Goal: Task Accomplishment & Management: Use online tool/utility

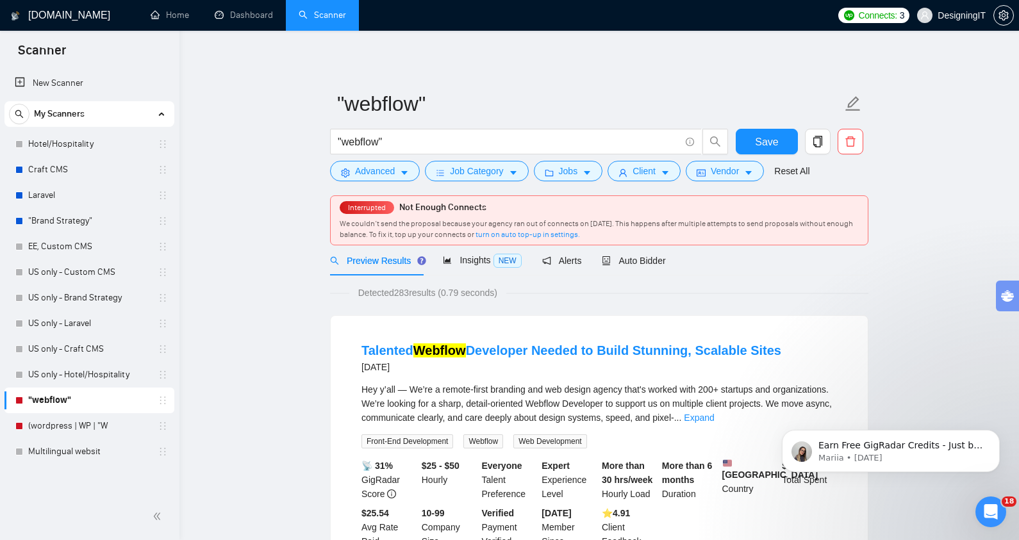
scroll to position [1119, 0]
click at [985, 517] on div "Open Intercom Messenger" at bounding box center [989, 510] width 42 height 42
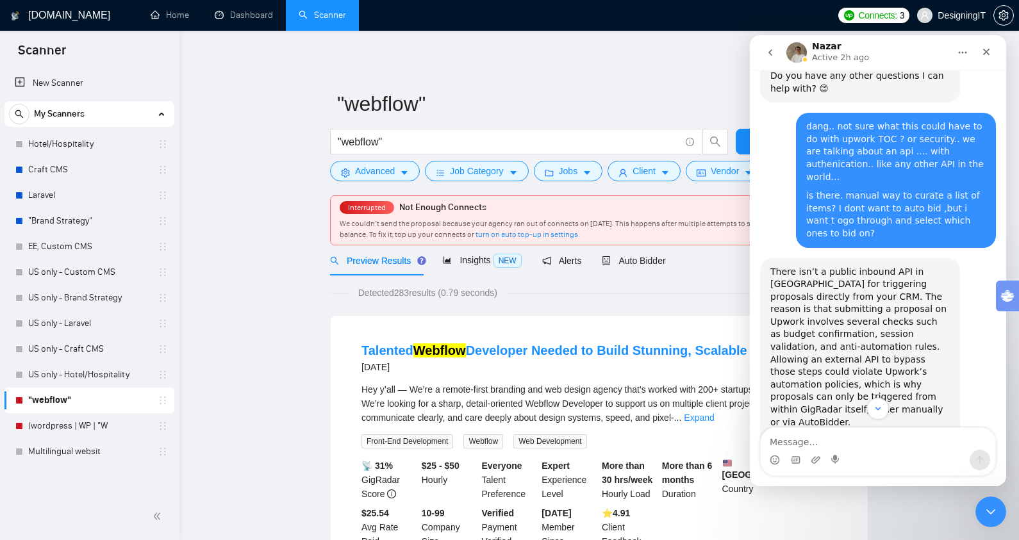
scroll to position [839, 0]
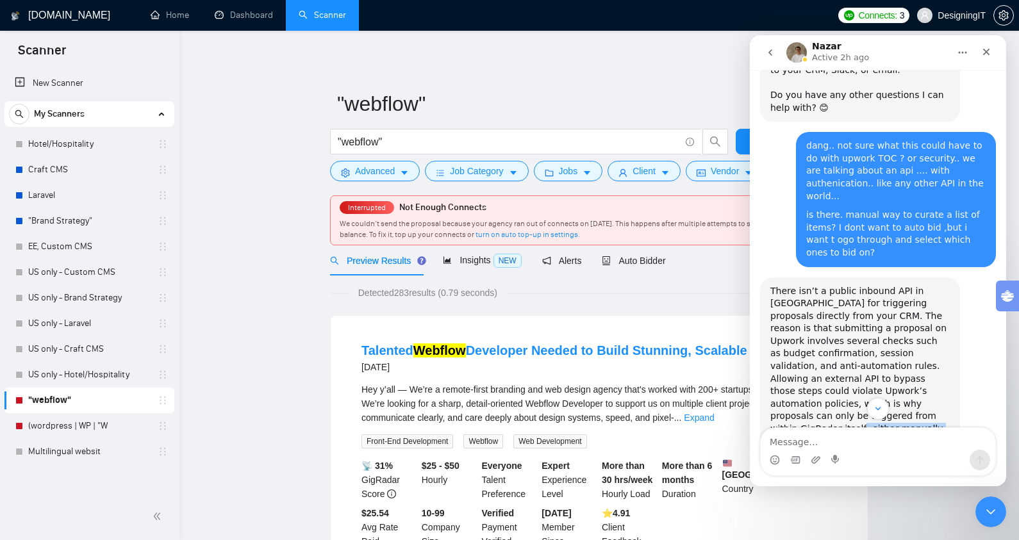
drag, startPoint x: 838, startPoint y: 354, endPoint x: 889, endPoint y: 343, distance: 51.6
click at [889, 343] on div "There isn’t a public inbound API in [GEOGRAPHIC_DATA] for triggering proposals …" at bounding box center [859, 373] width 179 height 176
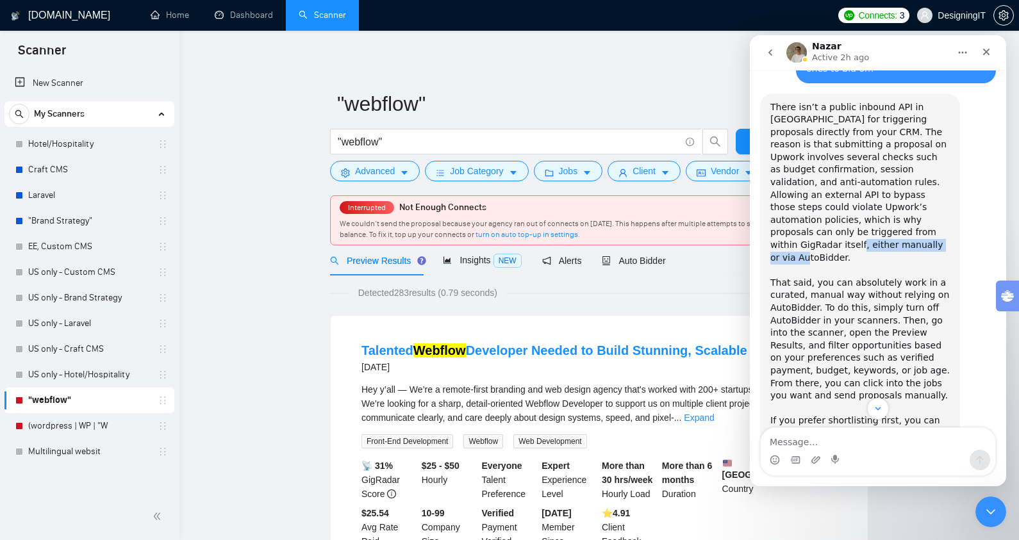
scroll to position [1028, 0]
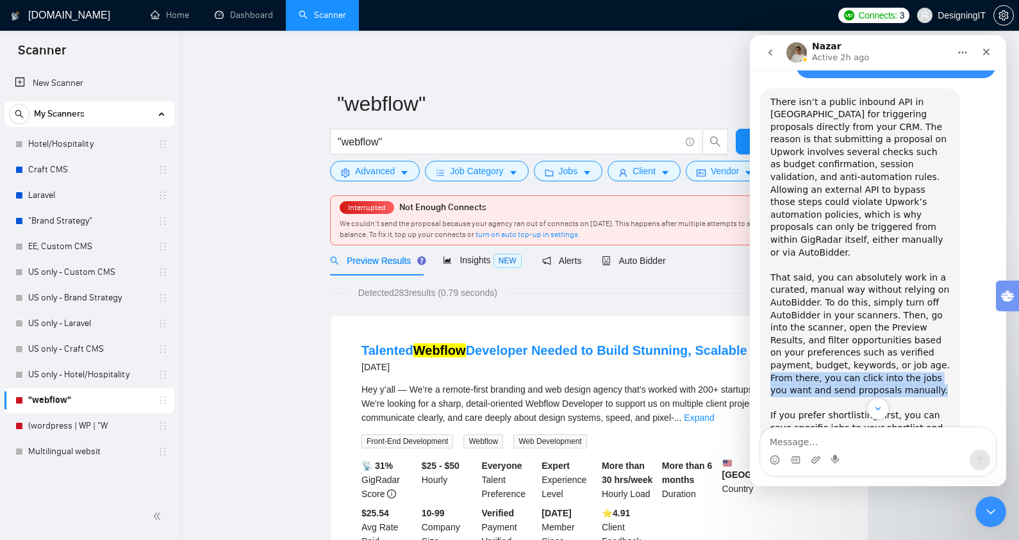
drag, startPoint x: 876, startPoint y: 302, endPoint x: 893, endPoint y: 280, distance: 27.8
click at [893, 280] on div "That said, you can absolutely work in a curated, manual way without relying on …" at bounding box center [859, 341] width 179 height 138
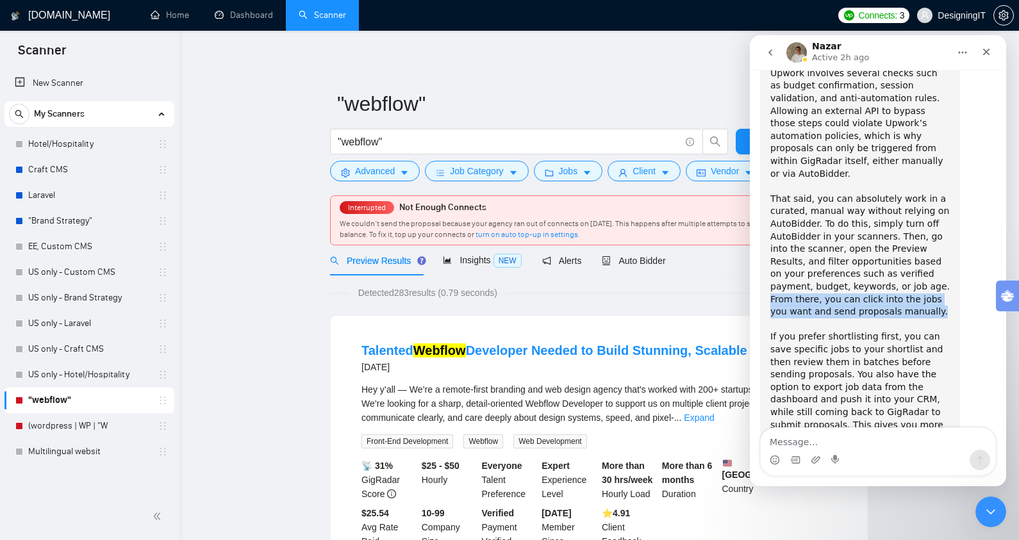
scroll to position [1119, 0]
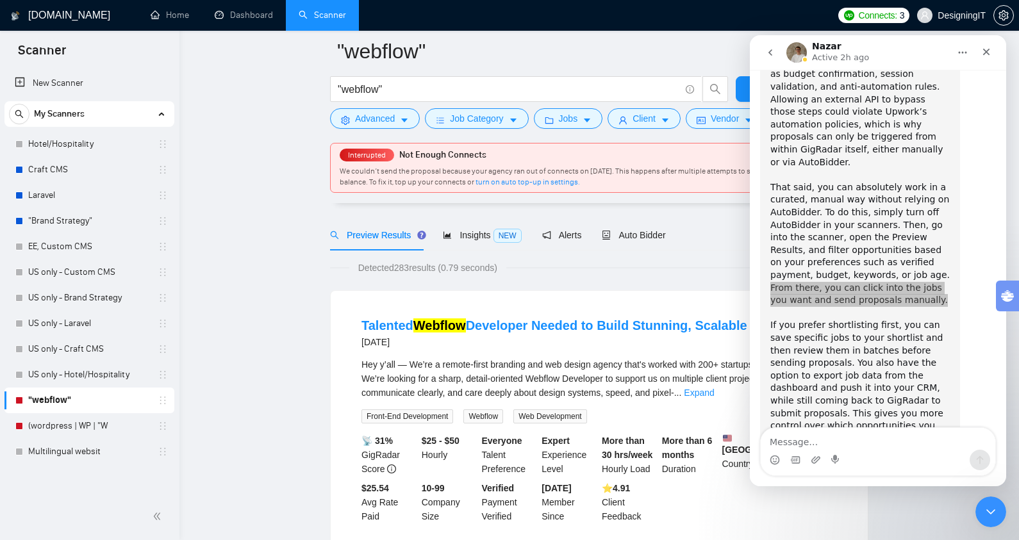
scroll to position [69, 0]
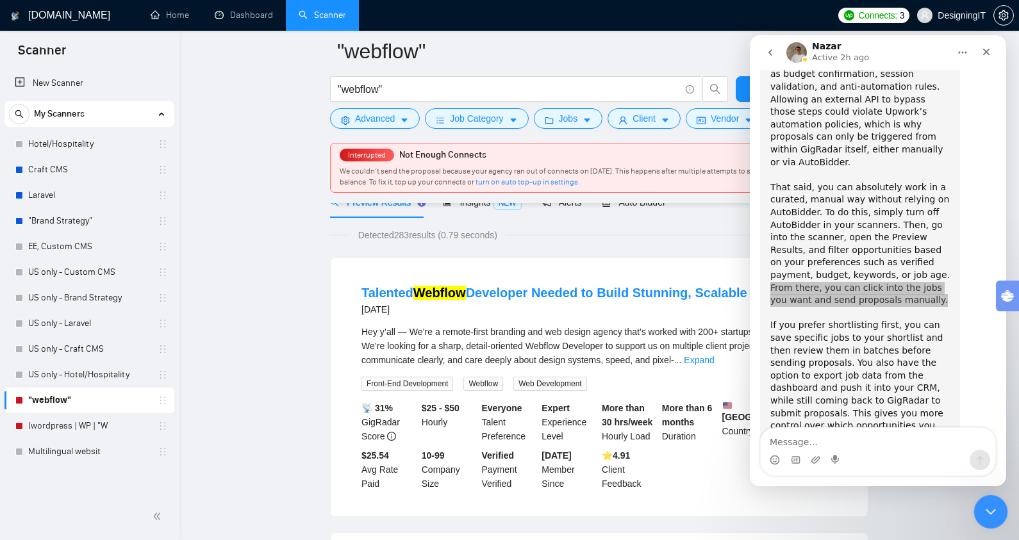
click at [987, 506] on icon "Close Intercom Messenger" at bounding box center [988, 509] width 15 height 15
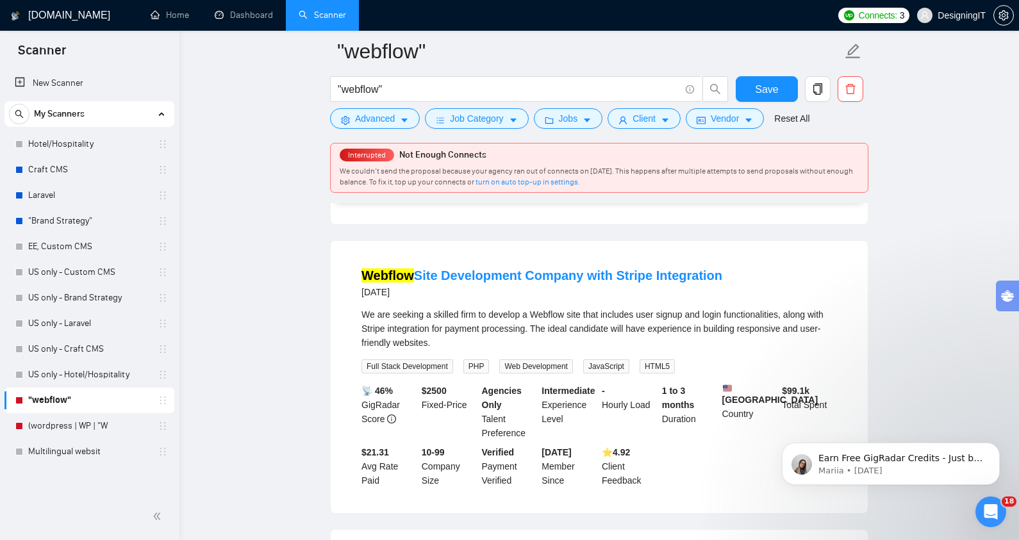
scroll to position [375, 0]
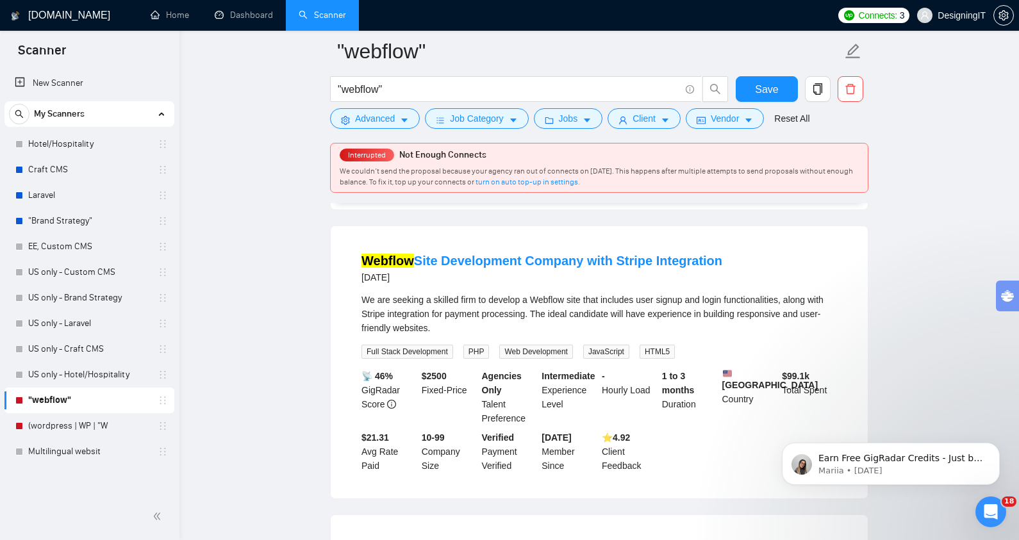
click at [544, 321] on div "We are seeking a skilled firm to develop a Webflow site that includes user sign…" at bounding box center [598, 314] width 475 height 42
click at [64, 250] on link "EE, Custom CMS" at bounding box center [89, 247] width 122 height 26
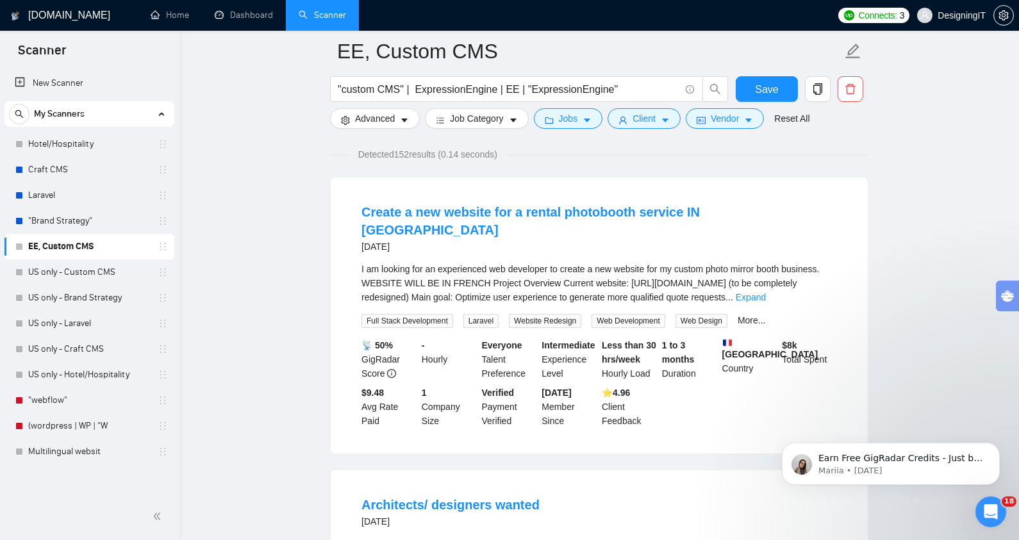
scroll to position [92, 0]
click at [766, 292] on link "Expand" at bounding box center [751, 297] width 30 height 10
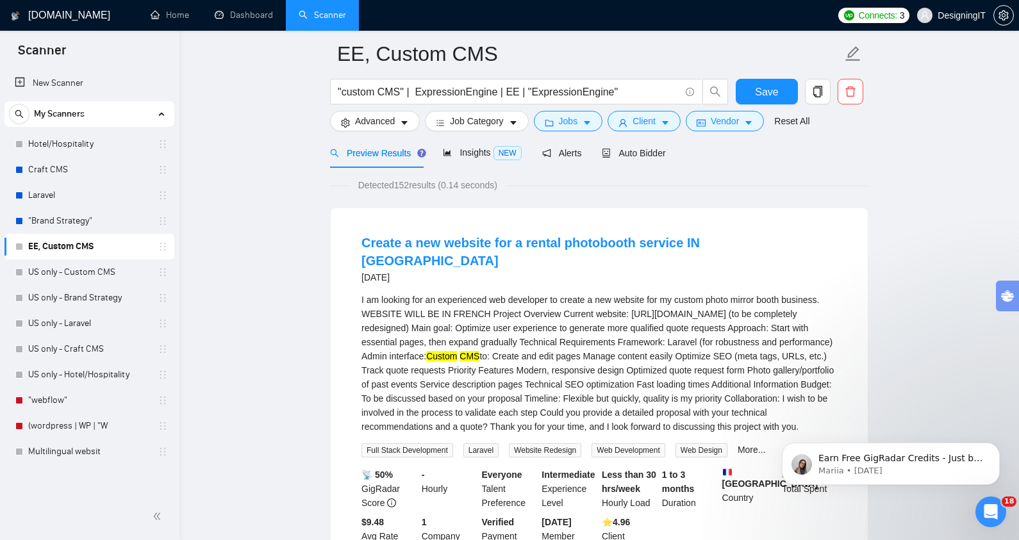
scroll to position [0, 0]
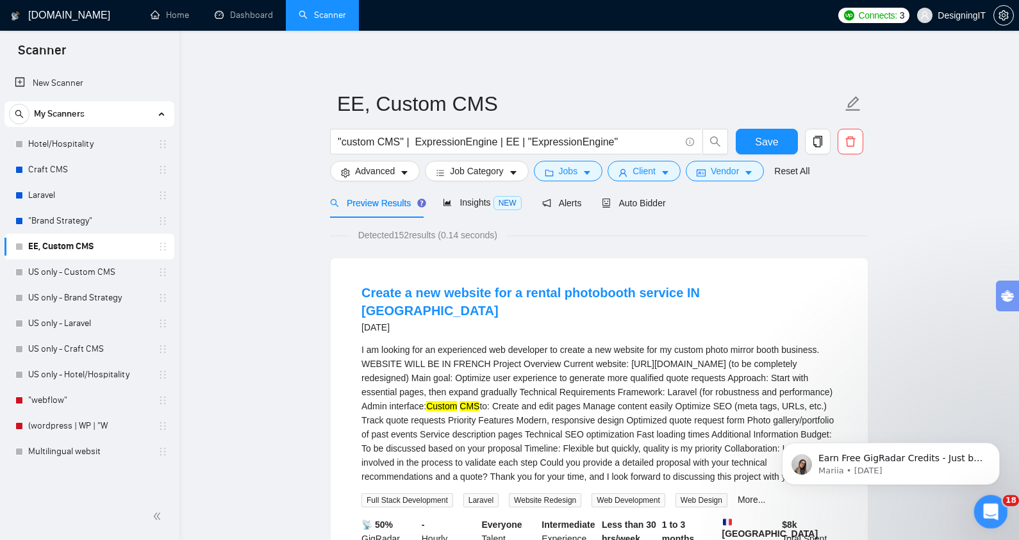
click at [982, 509] on icon "Open Intercom Messenger" at bounding box center [988, 510] width 21 height 21
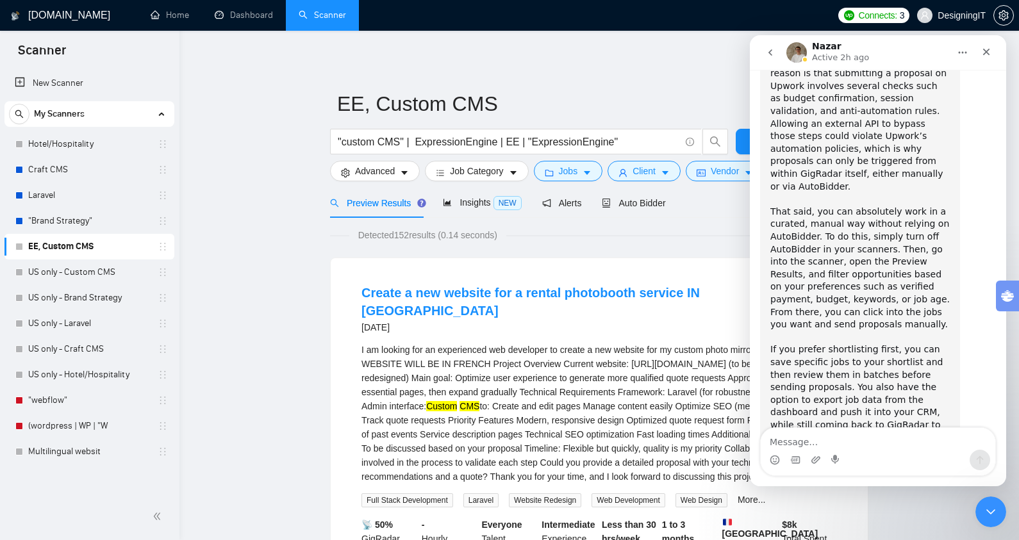
scroll to position [1083, 0]
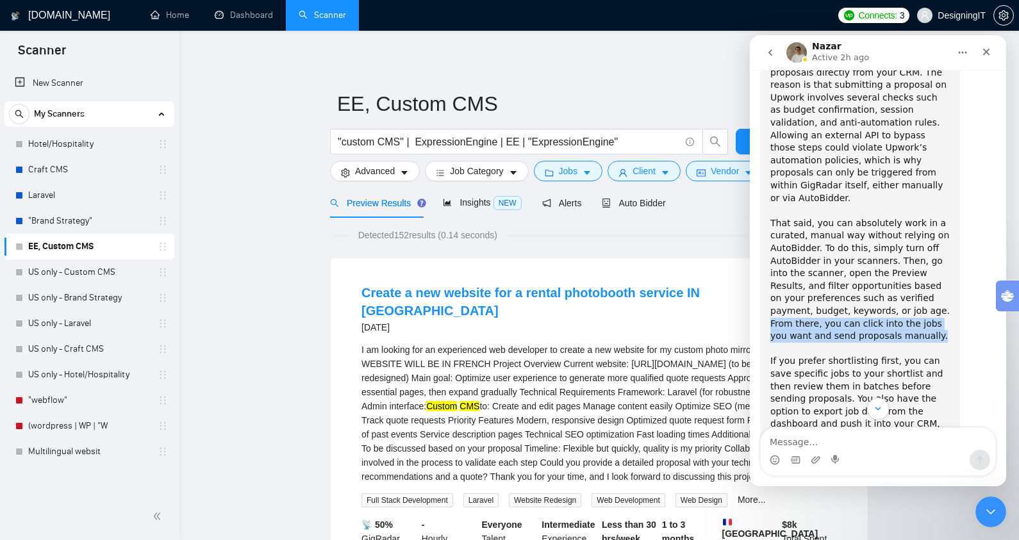
drag, startPoint x: 875, startPoint y: 249, endPoint x: 895, endPoint y: 221, distance: 34.3
click at [895, 221] on div "That said, you can absolutely work in a curated, manual way without relying on …" at bounding box center [859, 286] width 179 height 138
copy div "From there, you can click into the jobs you want and send proposals manually."
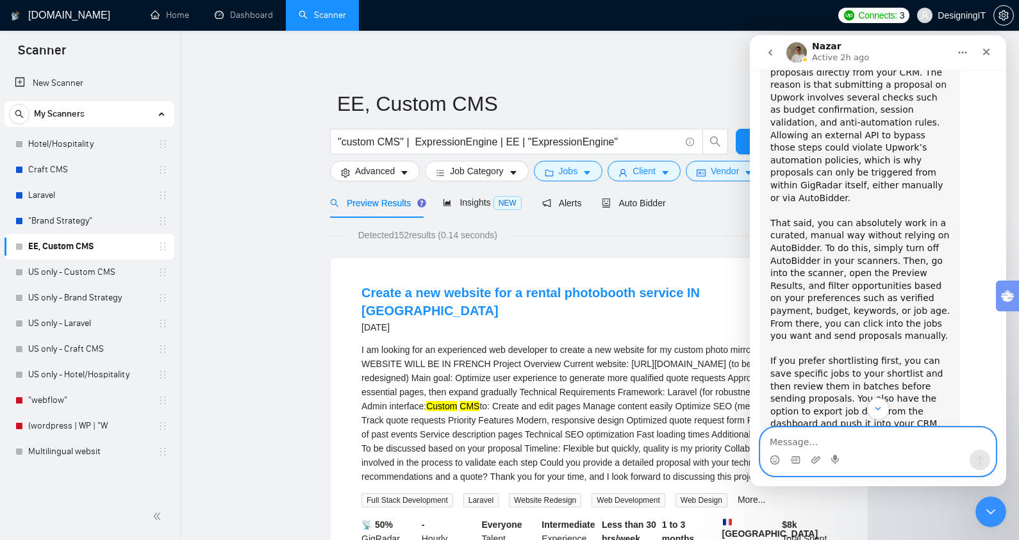
click at [822, 438] on textarea "Message…" at bounding box center [878, 439] width 235 height 22
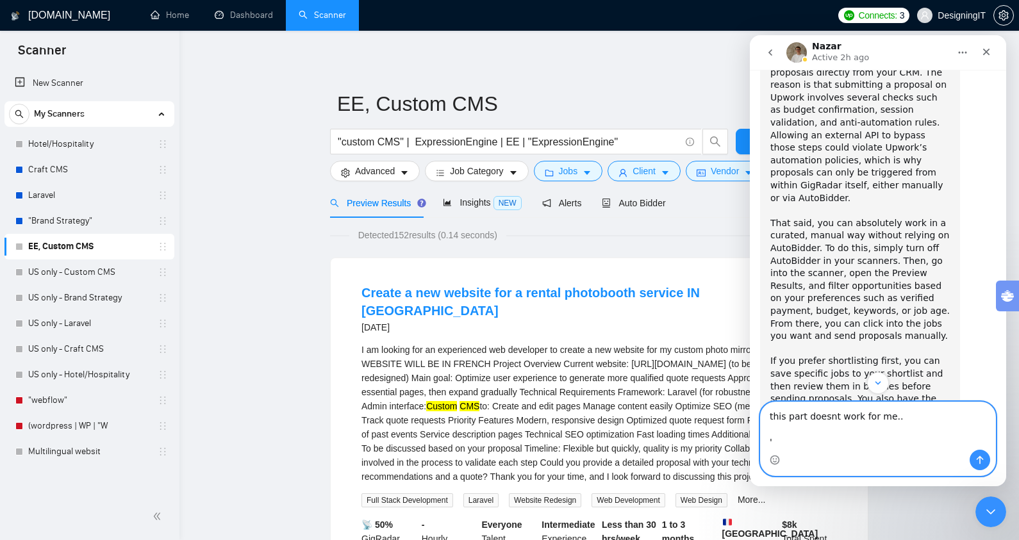
paste textarea "From there, you can click into the jobs you want and send proposals manually."
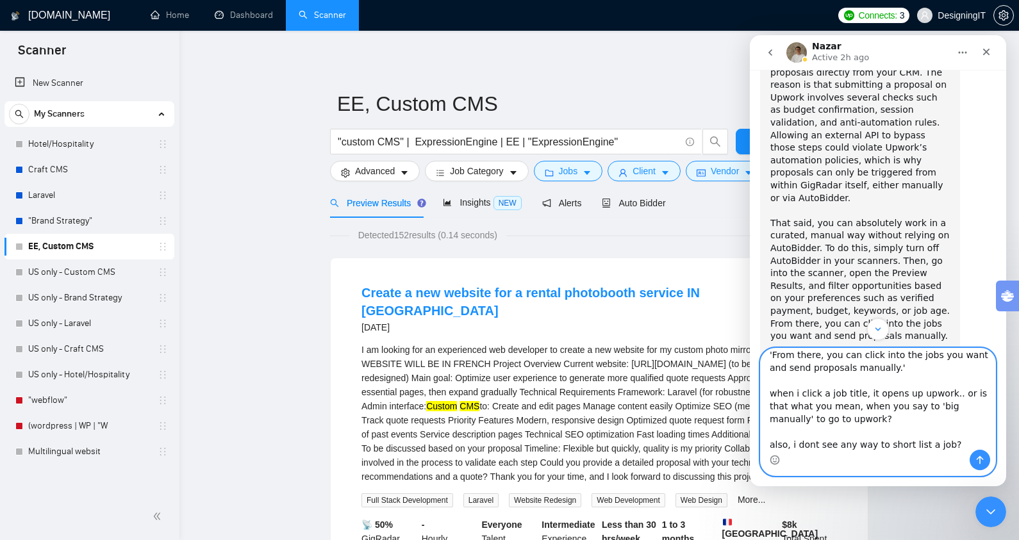
scroll to position [46, 0]
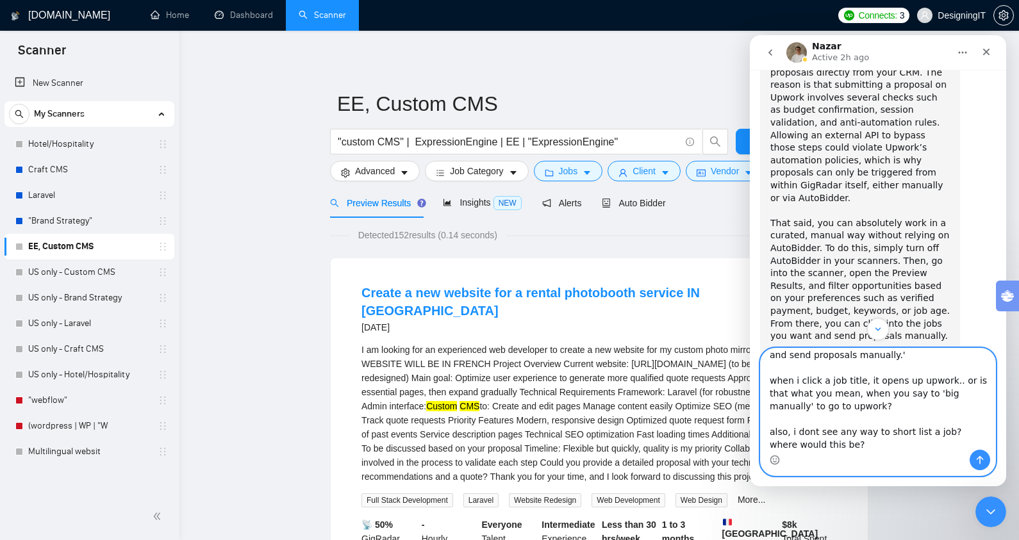
type textarea "this part doesnt work for me.. 'From there, you can click into the jobs you wan…"
click at [981, 457] on icon "Send a message…" at bounding box center [979, 460] width 7 height 8
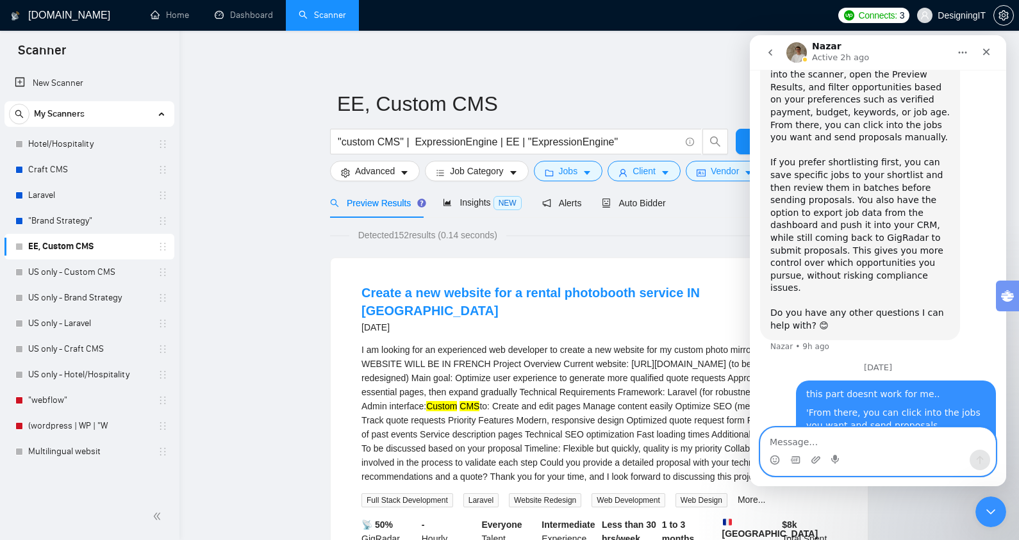
scroll to position [1299, 0]
click at [646, 203] on span "Auto Bidder" at bounding box center [633, 203] width 63 height 10
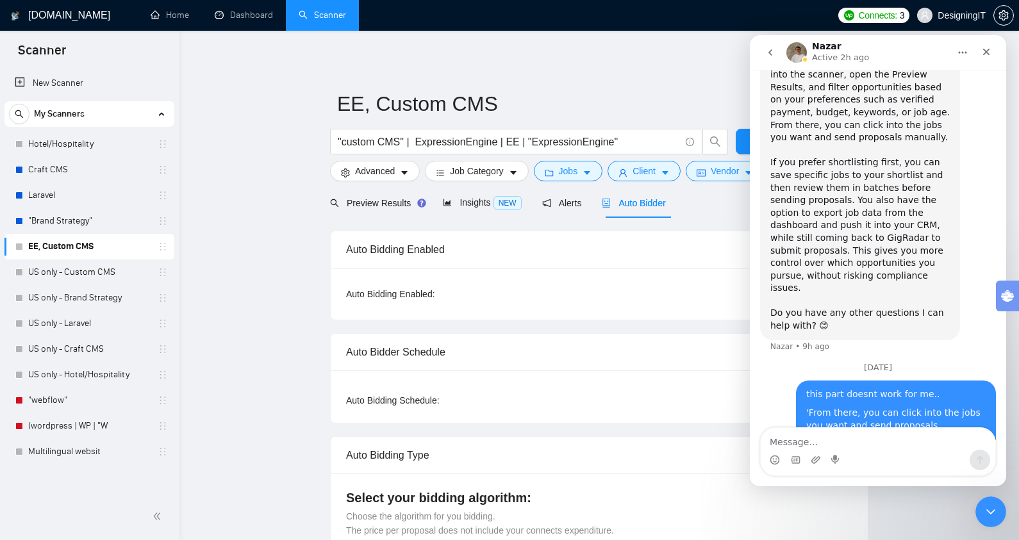
click at [981, 505] on icon "Close Intercom Messenger" at bounding box center [988, 509] width 15 height 15
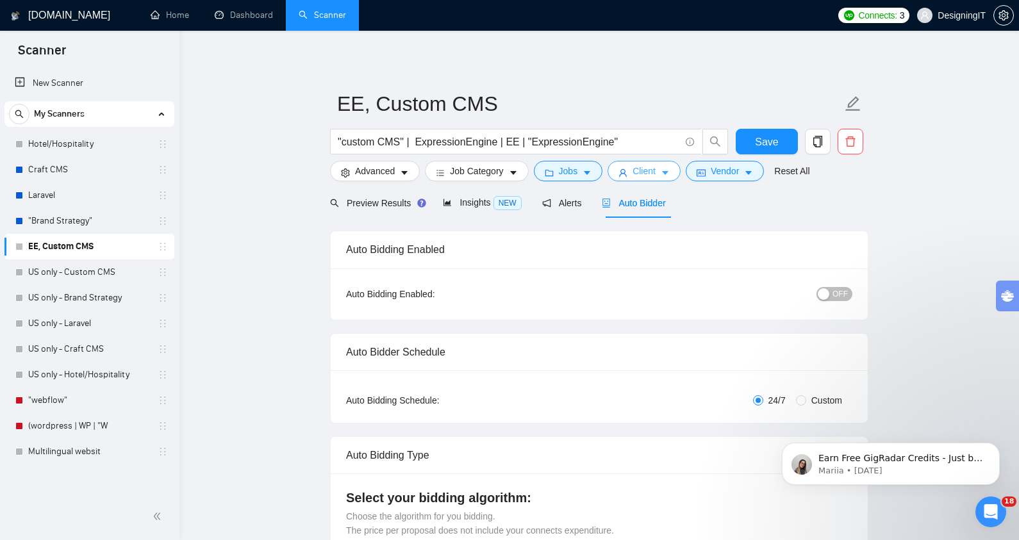
click at [668, 172] on icon "caret-down" at bounding box center [665, 174] width 6 height 4
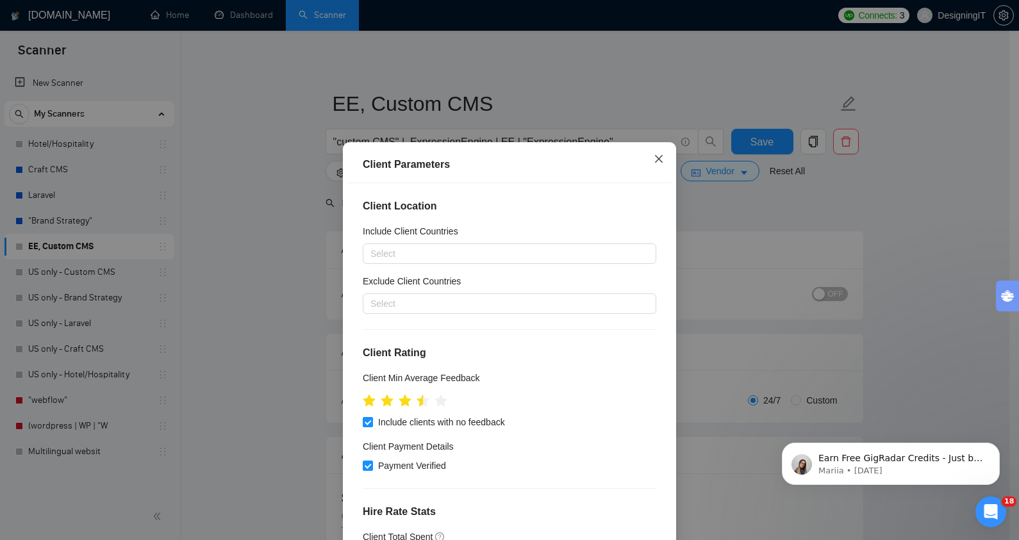
click at [654, 161] on icon "close" at bounding box center [659, 159] width 10 height 10
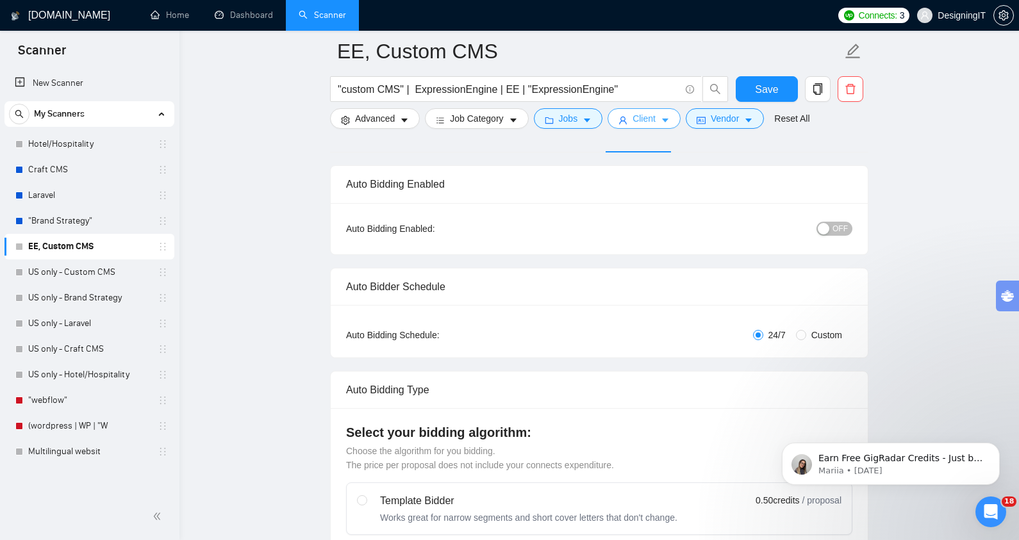
scroll to position [65, 0]
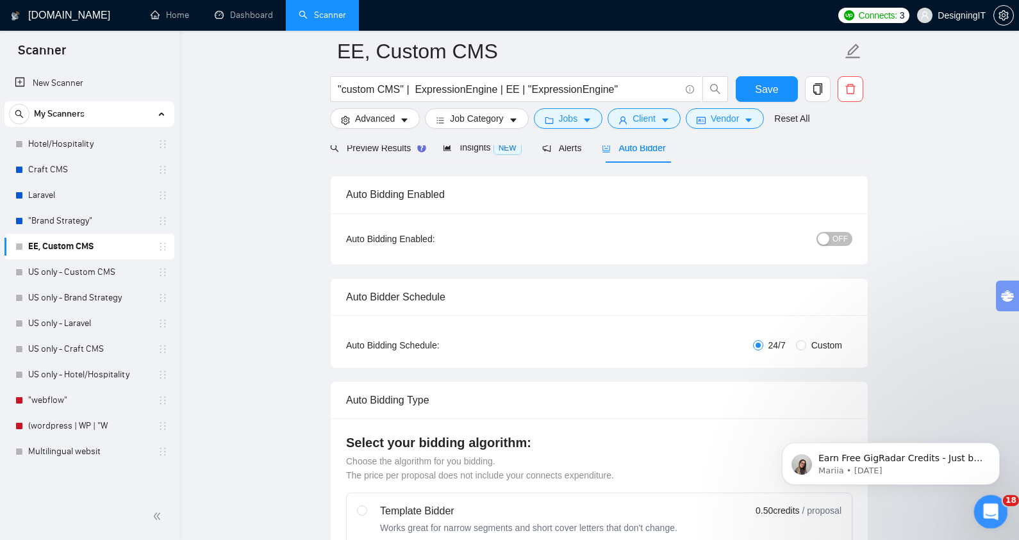
click at [988, 512] on icon "Open Intercom Messenger" at bounding box center [988, 510] width 21 height 21
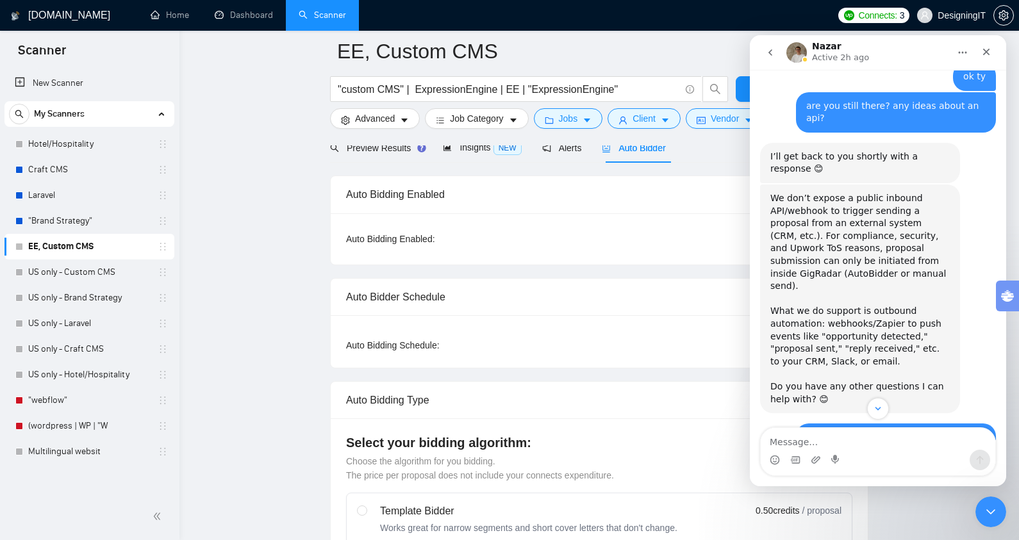
scroll to position [603, 0]
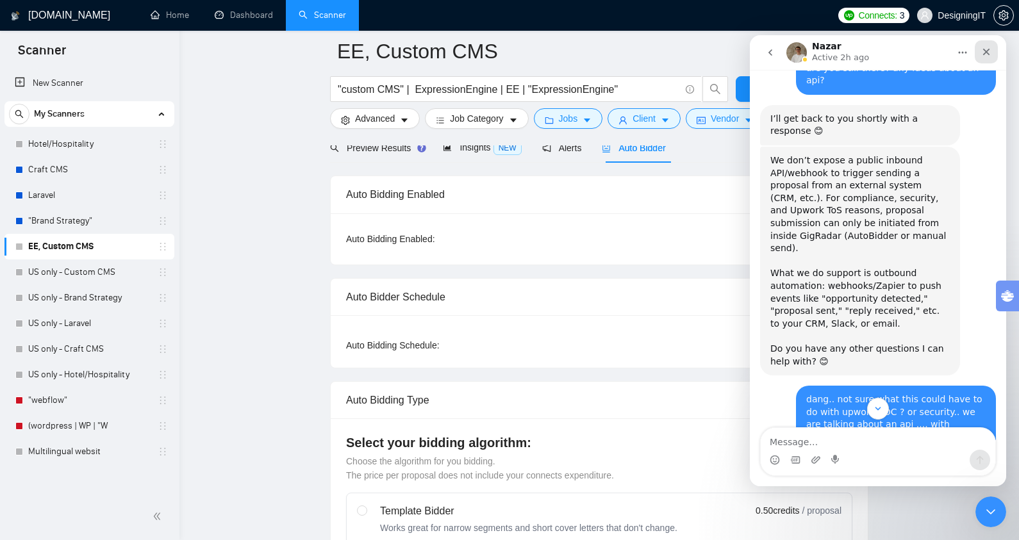
click at [989, 52] on icon "Close" at bounding box center [986, 52] width 10 height 10
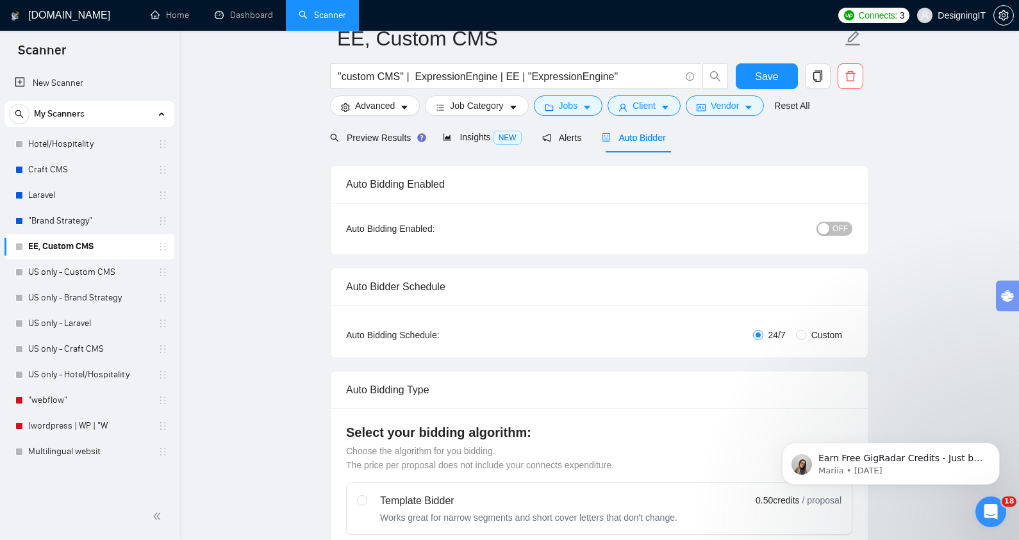
scroll to position [0, 0]
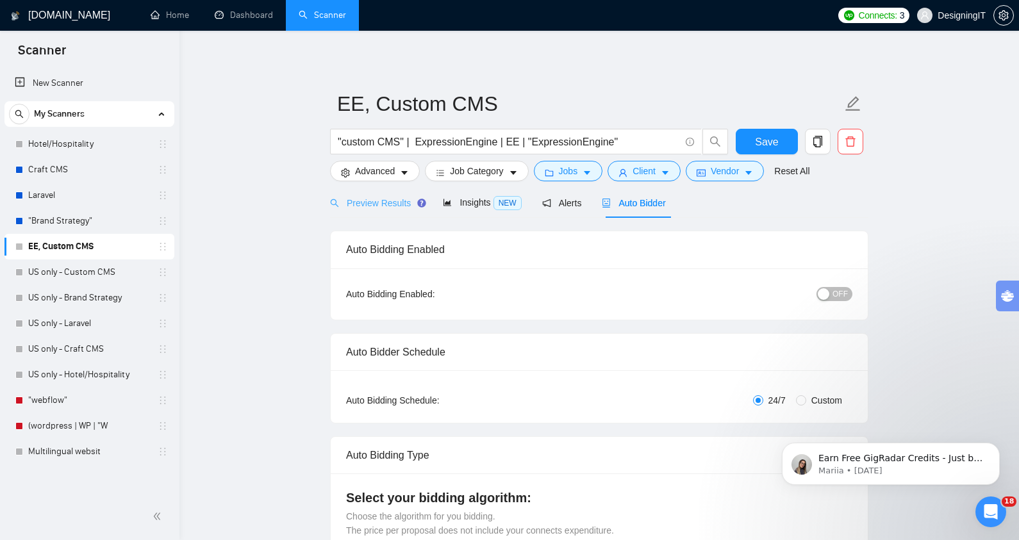
click at [375, 211] on div "Preview Results" at bounding box center [376, 203] width 92 height 30
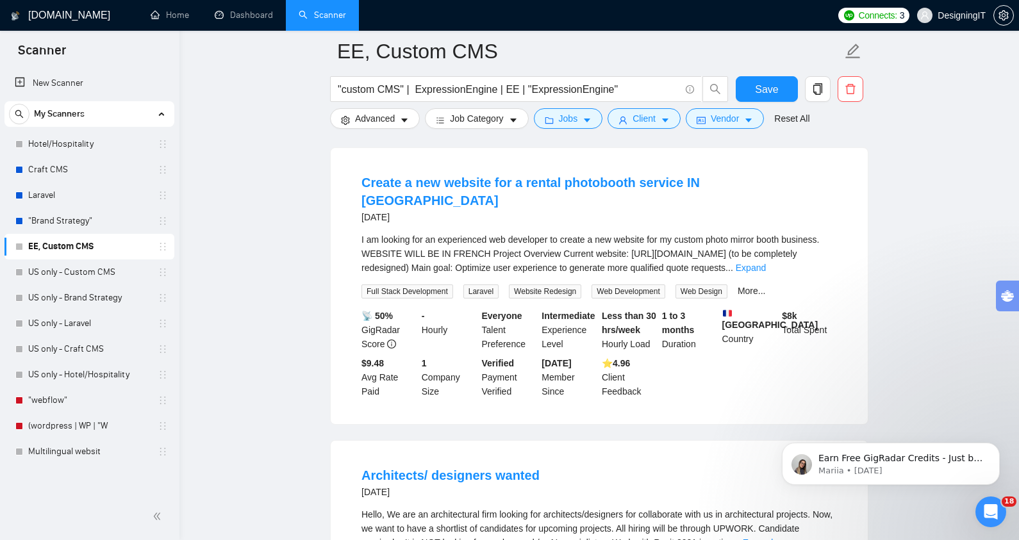
scroll to position [123, 0]
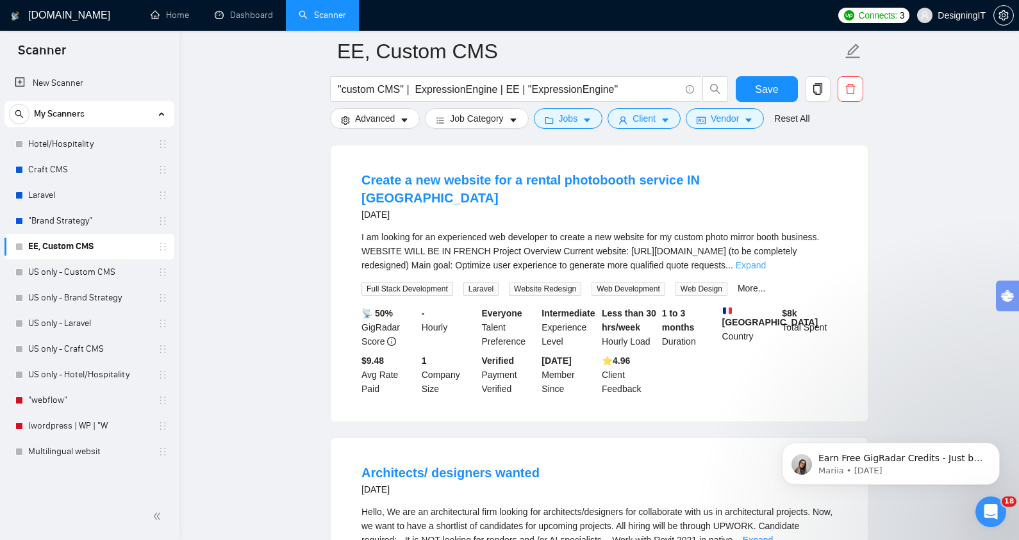
click at [766, 260] on link "Expand" at bounding box center [751, 265] width 30 height 10
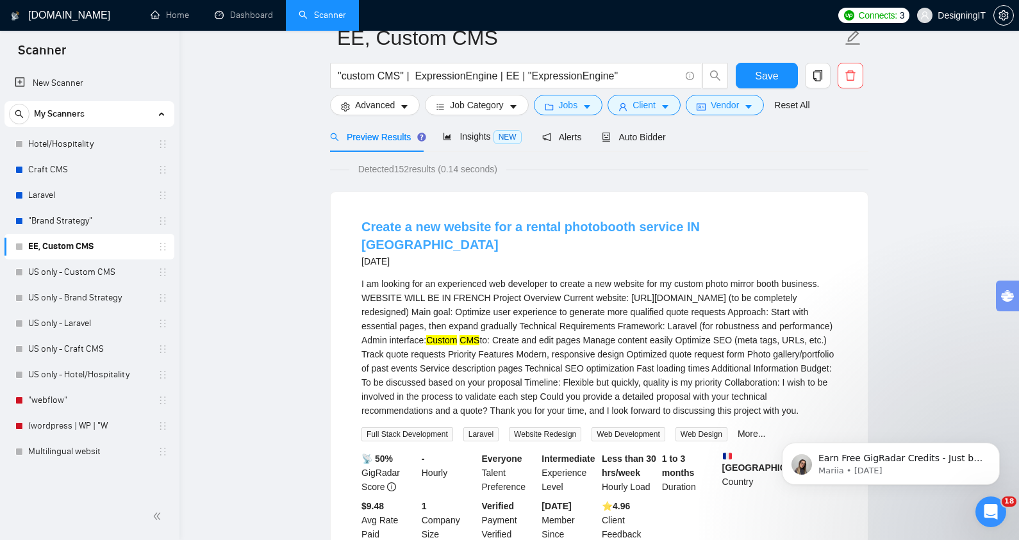
scroll to position [0, 0]
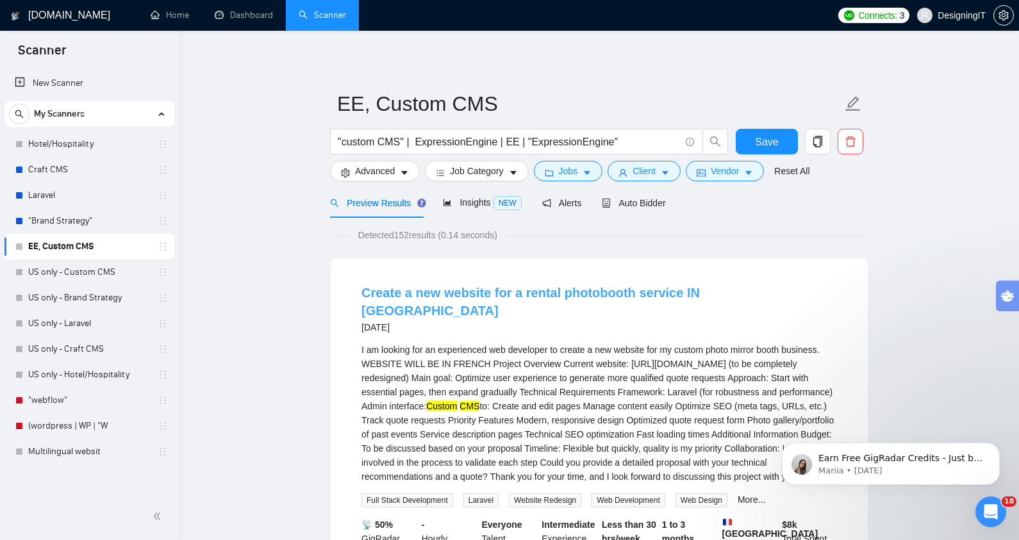
click at [430, 295] on link "Create a new website for a rental photobooth service IN [GEOGRAPHIC_DATA]" at bounding box center [530, 302] width 338 height 32
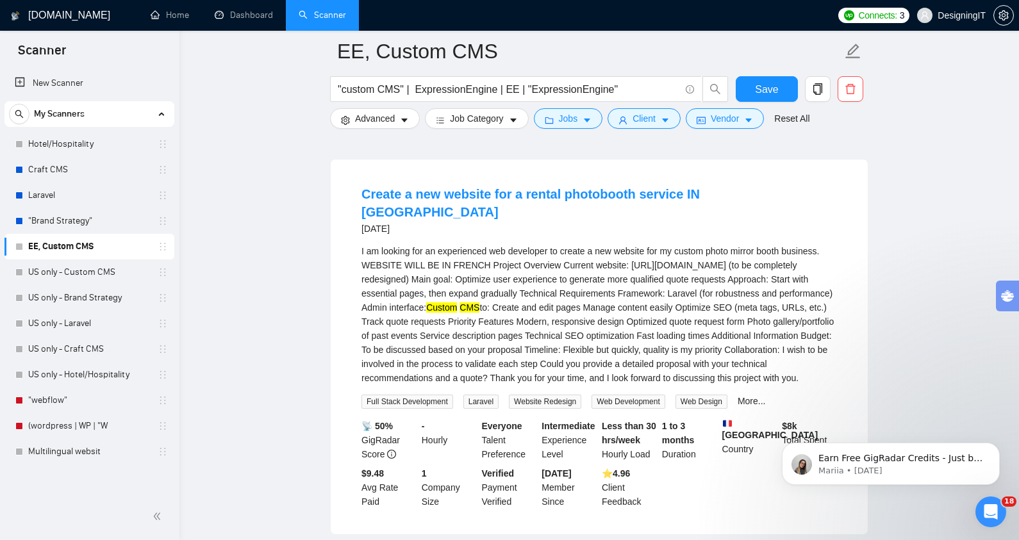
scroll to position [108, 0]
click at [590, 121] on icon "caret-down" at bounding box center [587, 121] width 6 height 4
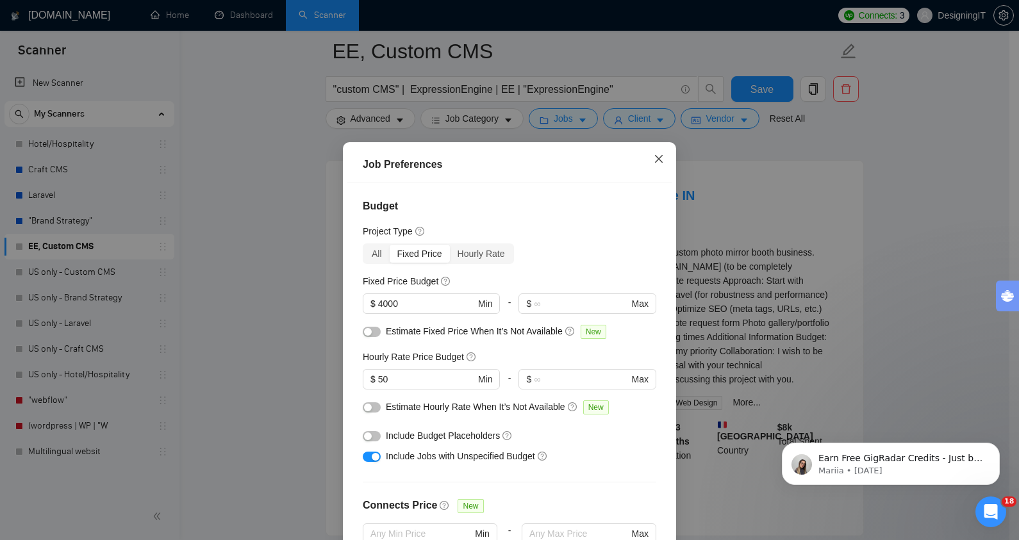
click at [655, 161] on icon "close" at bounding box center [659, 159] width 8 height 8
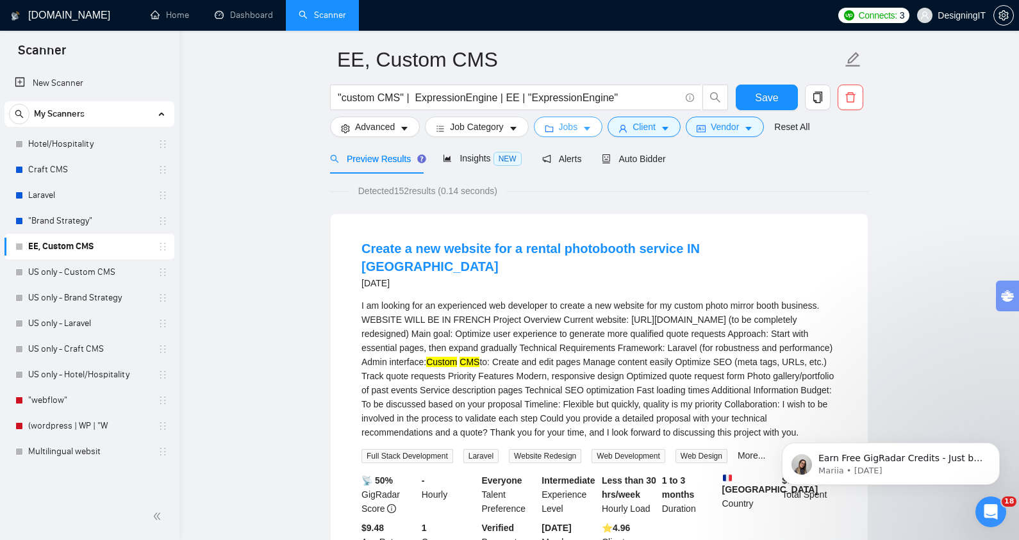
scroll to position [43, 0]
click at [634, 161] on span "Auto Bidder" at bounding box center [633, 160] width 63 height 10
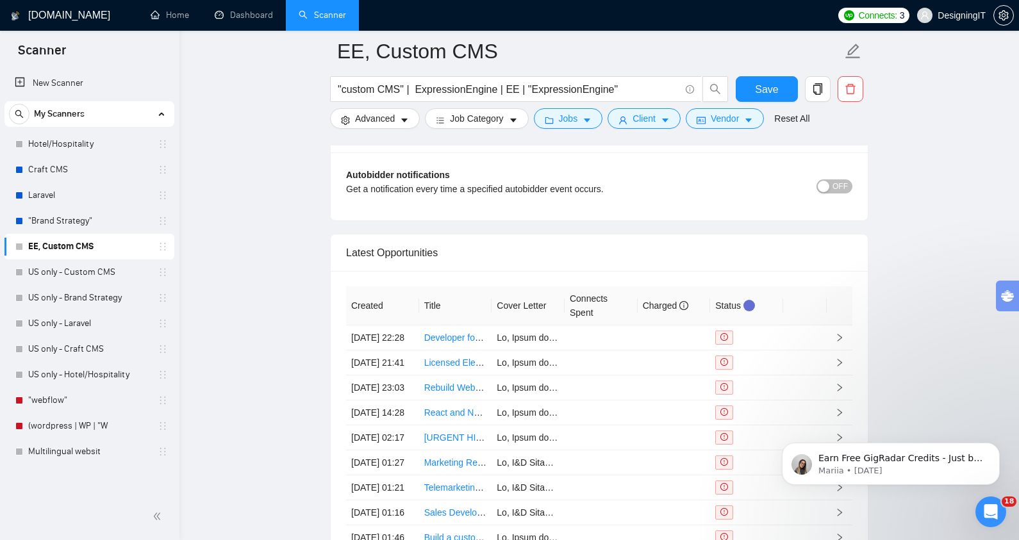
scroll to position [3051, 0]
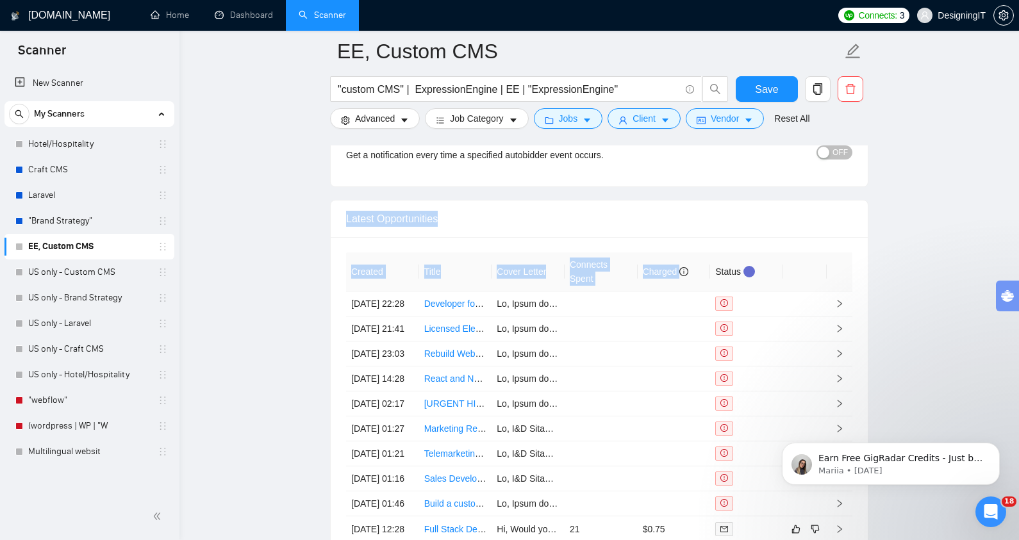
drag, startPoint x: 347, startPoint y: 215, endPoint x: 682, endPoint y: 287, distance: 343.3
click at [682, 287] on div "Latest Opportunities Created Title Cover Letter Connects Spent Charged Status […" at bounding box center [599, 392] width 538 height 384
click at [840, 308] on icon "right" at bounding box center [839, 303] width 9 height 9
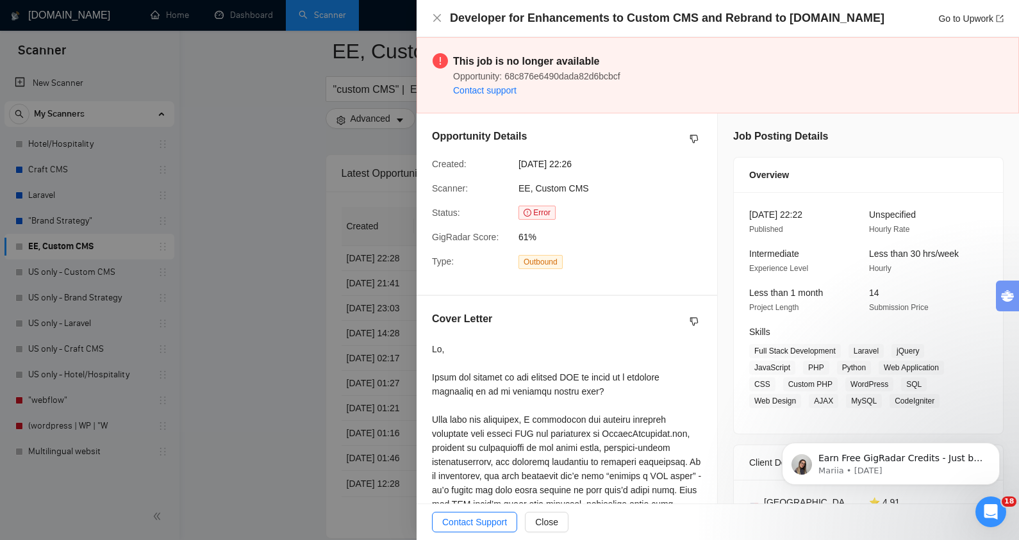
click at [254, 281] on div at bounding box center [509, 270] width 1019 height 540
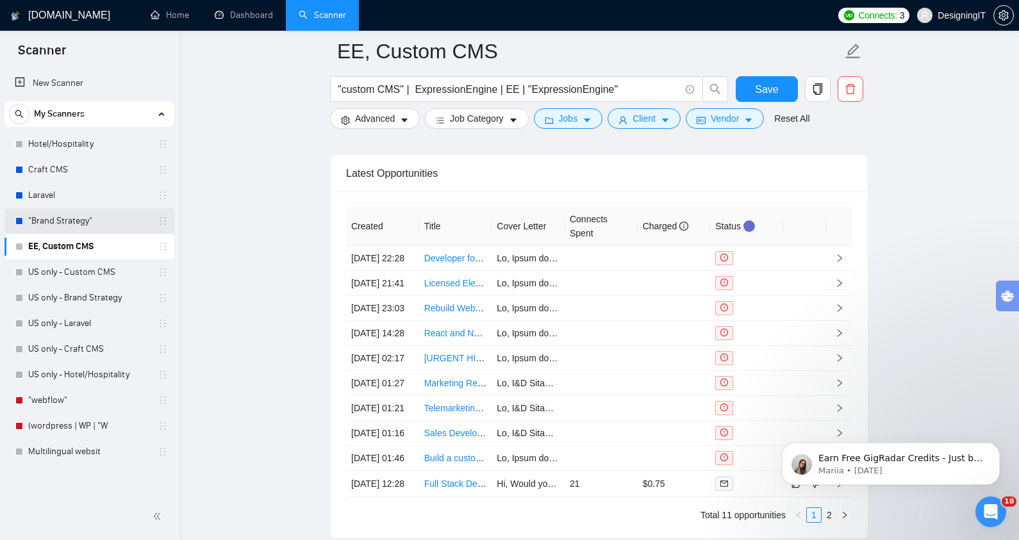
click at [47, 218] on link ""Brand Strategy"" at bounding box center [89, 221] width 122 height 26
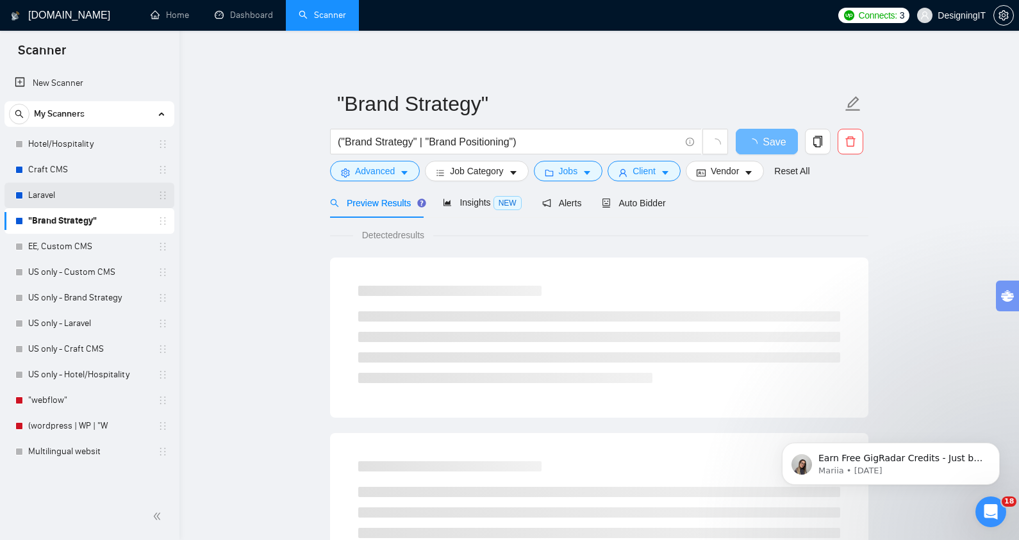
click at [50, 194] on link "Laravel" at bounding box center [89, 196] width 122 height 26
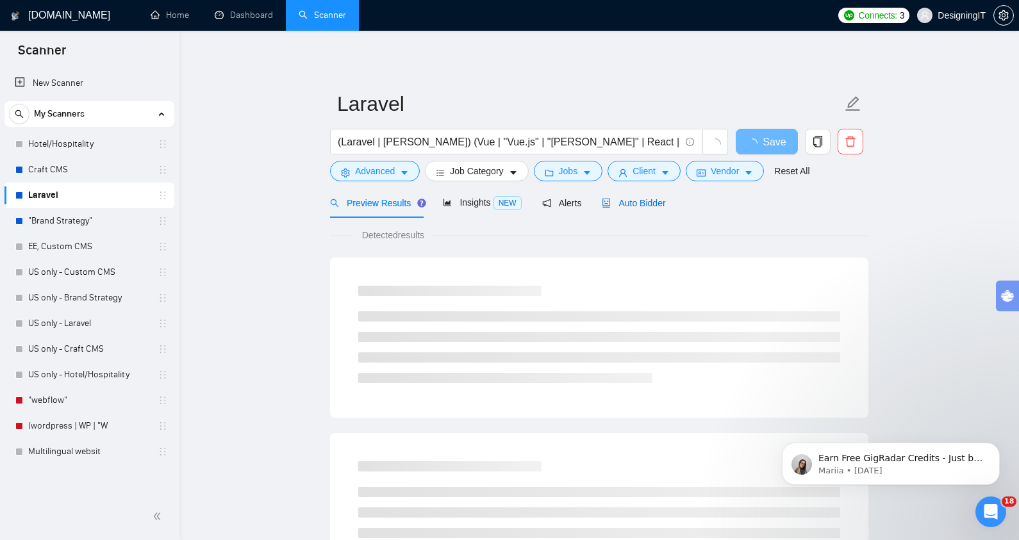
click at [639, 202] on span "Auto Bidder" at bounding box center [633, 203] width 63 height 10
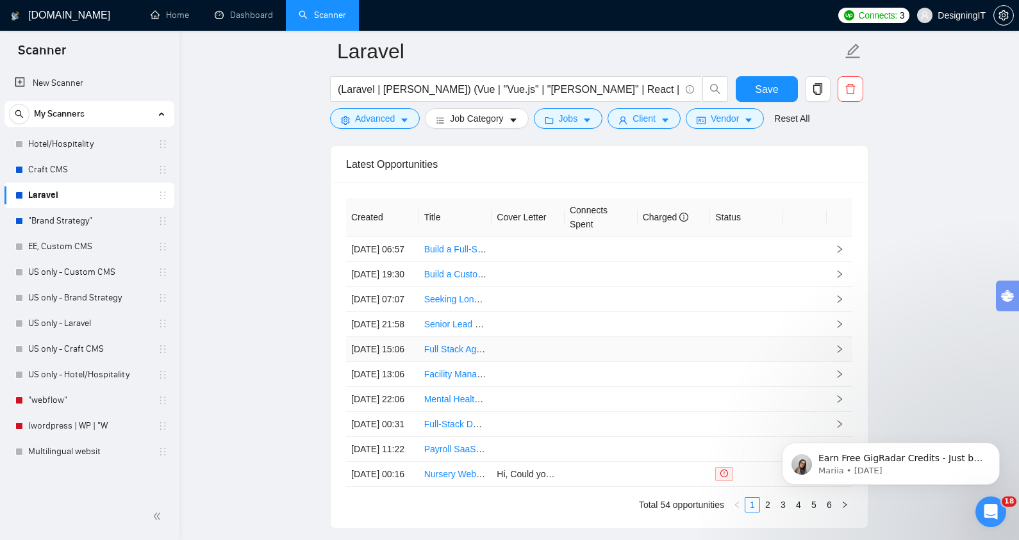
scroll to position [3203, 0]
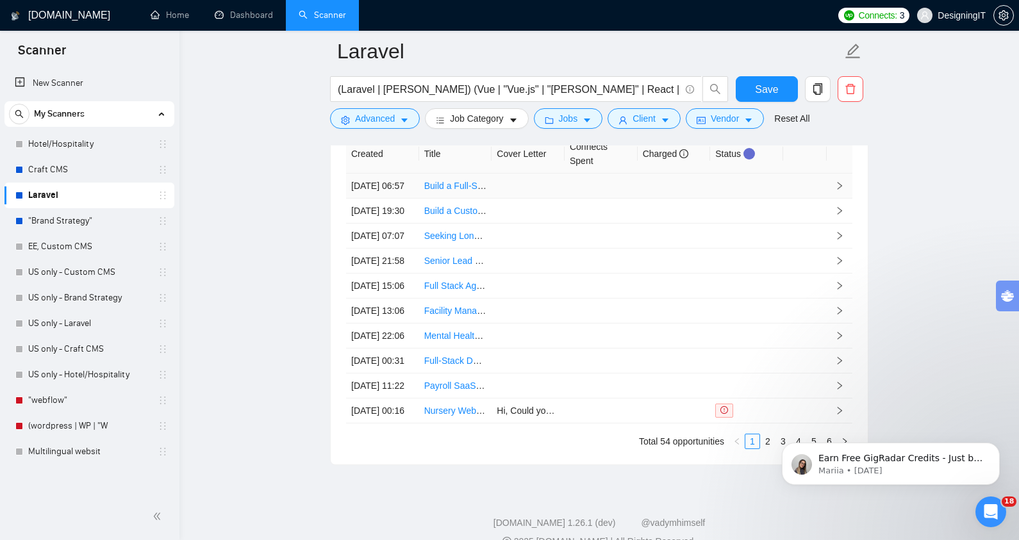
click at [838, 190] on icon "right" at bounding box center [839, 185] width 9 height 9
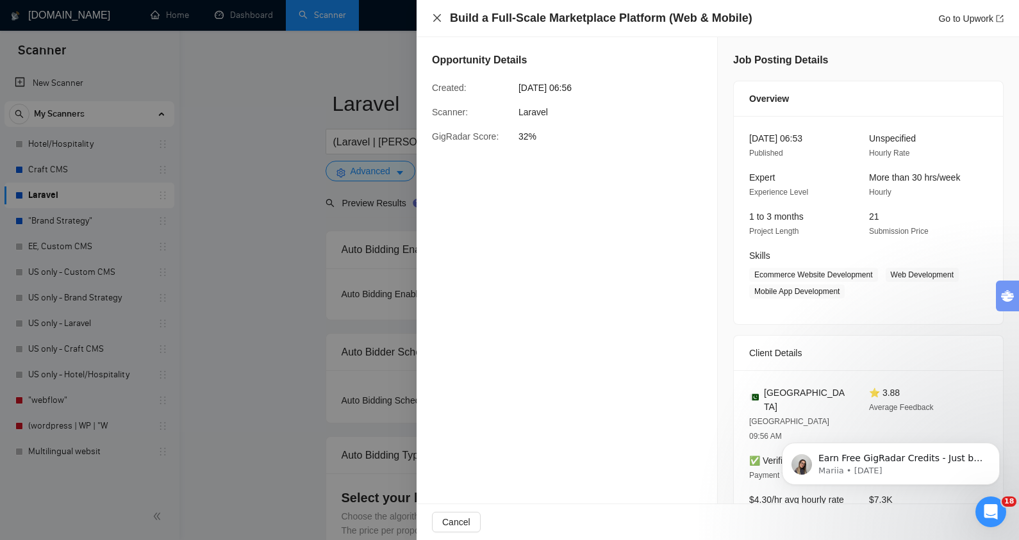
click at [435, 17] on icon "close" at bounding box center [437, 18] width 8 height 8
